Goal: Transaction & Acquisition: Purchase product/service

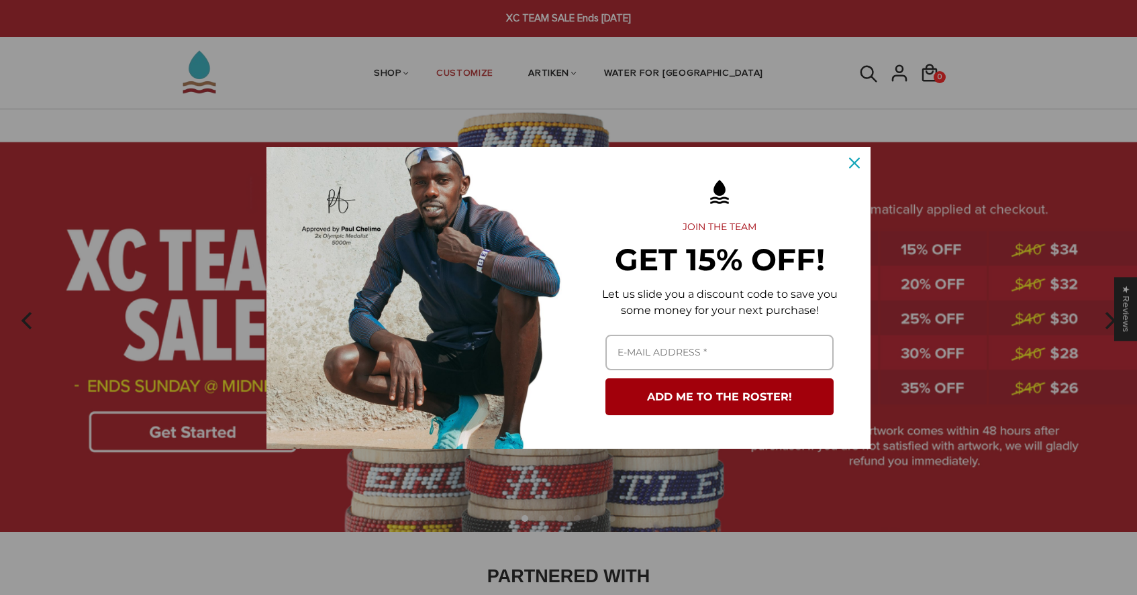
click at [857, 172] on div "Close" at bounding box center [853, 162] width 21 height 21
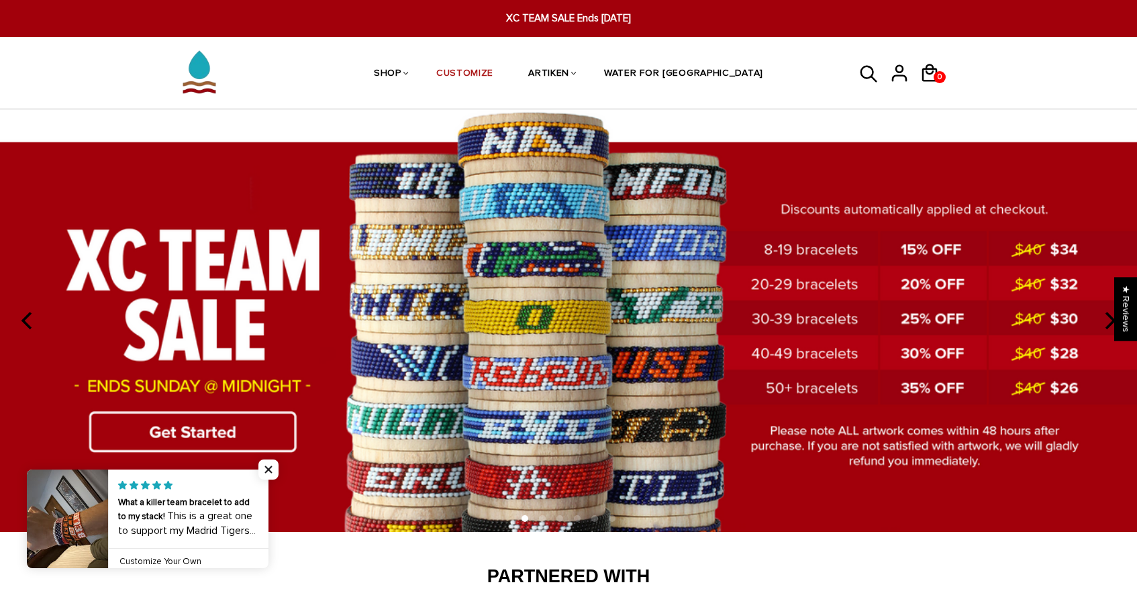
click at [853, 76] on div "0 0 View cart Check out" at bounding box center [904, 73] width 134 height 71
click at [868, 72] on icon at bounding box center [869, 74] width 20 height 32
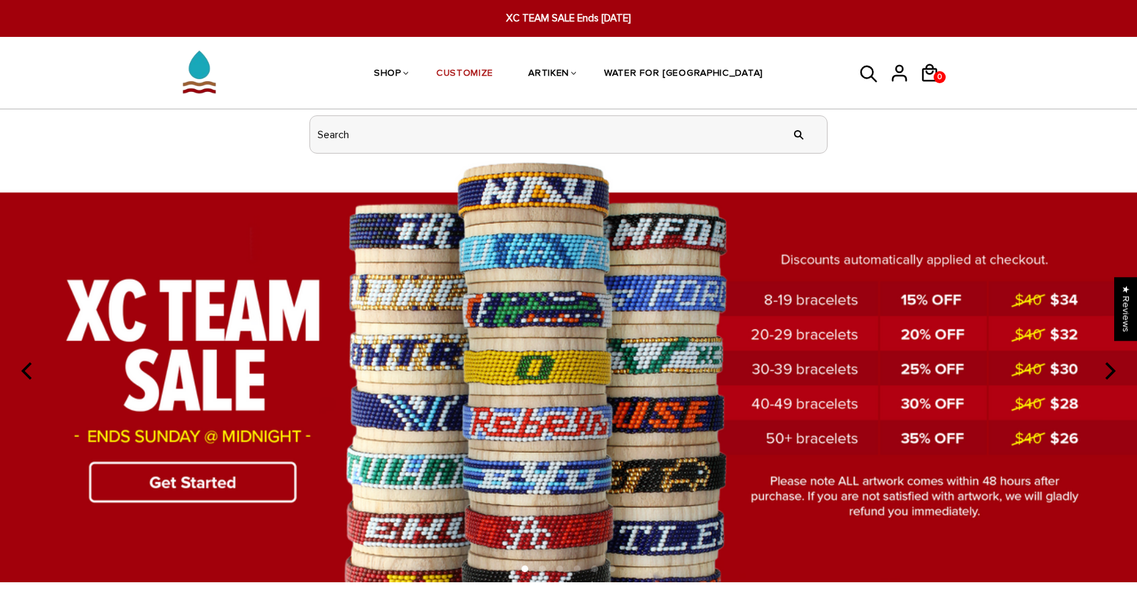
click at [751, 135] on input "header search" at bounding box center [568, 134] width 517 height 37
type input "not [DATE]"
click at [798, 134] on input "" at bounding box center [798, 134] width 27 height 50
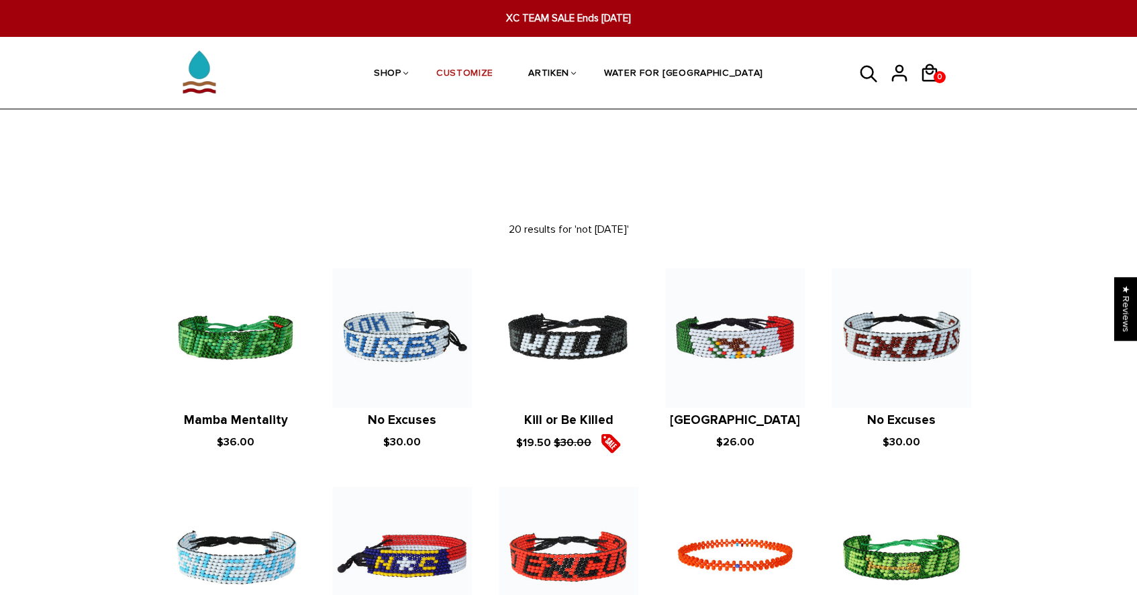
click at [392, 327] on img at bounding box center [402, 338] width 140 height 140
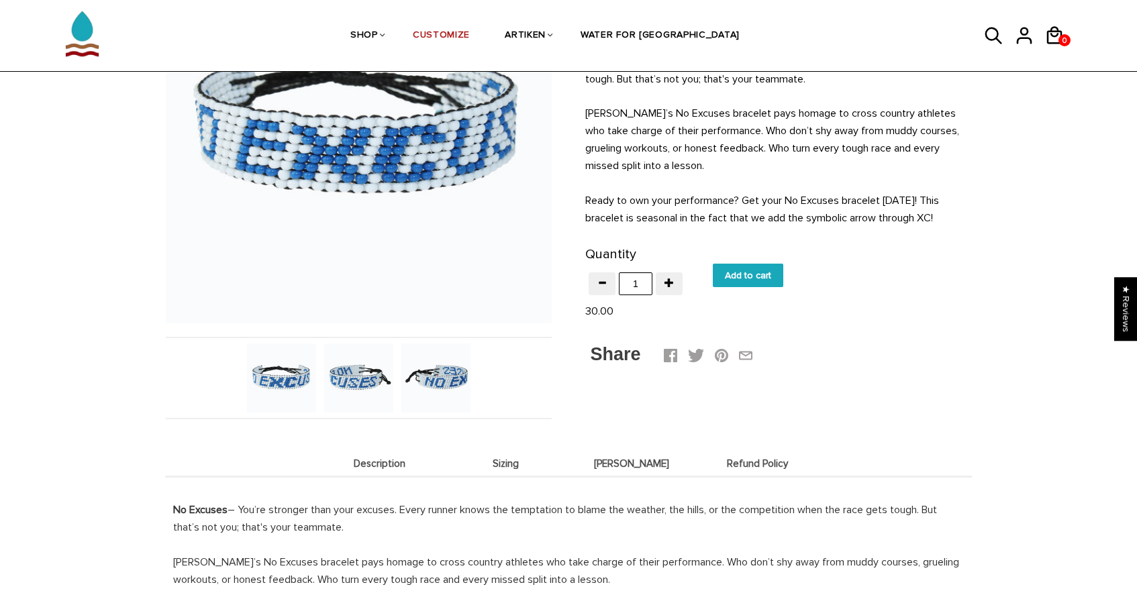
scroll to position [207, 0]
